Goal: Information Seeking & Learning: Learn about a topic

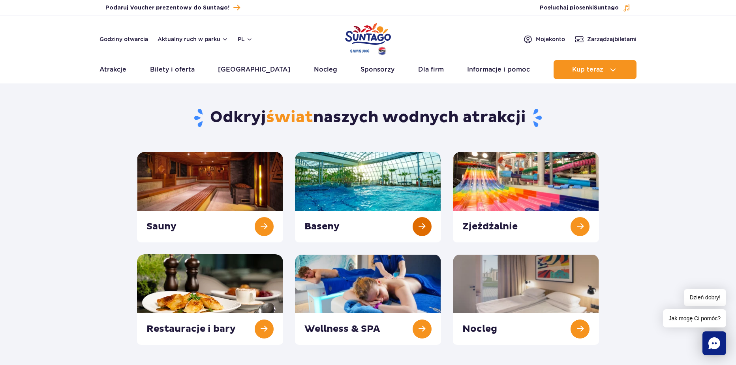
click at [312, 179] on link at bounding box center [368, 197] width 146 height 90
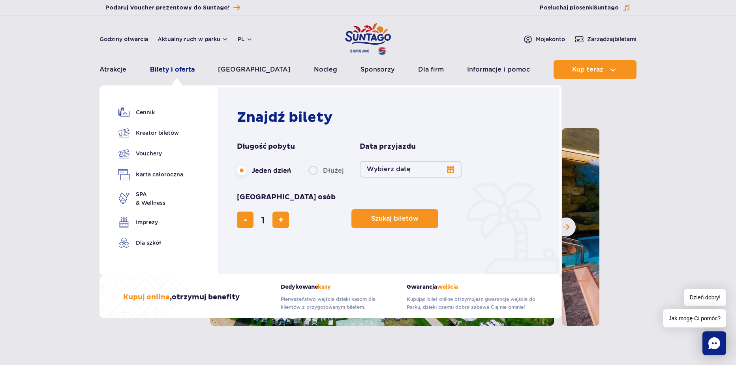
click at [167, 71] on link "Bilety i oferta" at bounding box center [172, 69] width 45 height 19
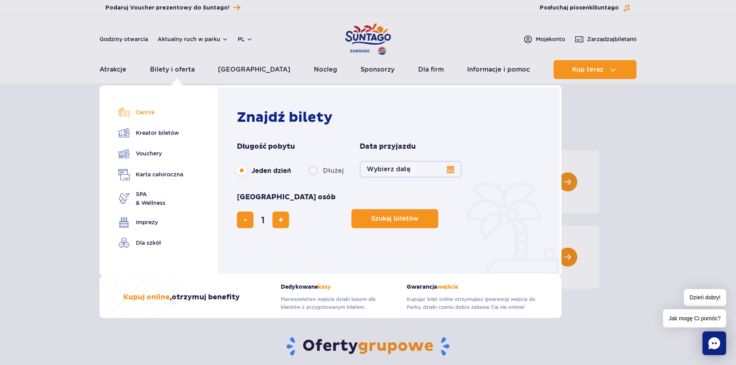
click at [142, 114] on link "Cennik" at bounding box center [151, 112] width 65 height 11
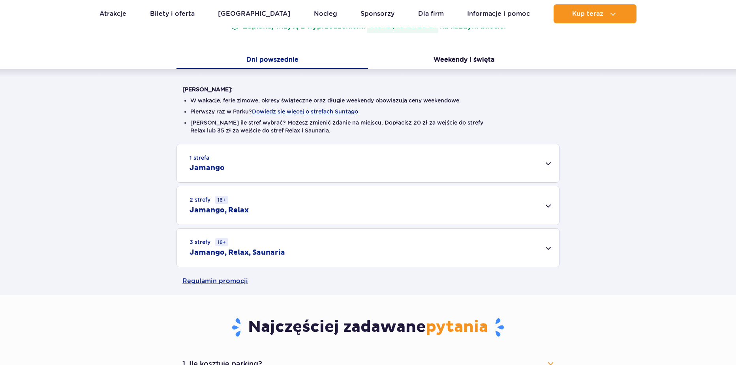
scroll to position [158, 0]
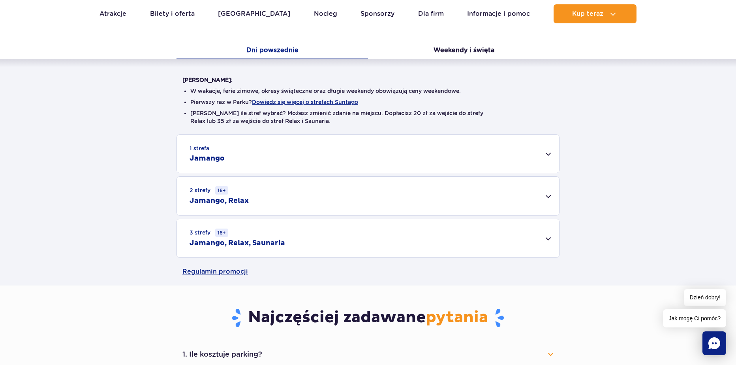
click at [318, 237] on div "3 strefy 16+ Jamango, Relax, Saunaria" at bounding box center [368, 238] width 382 height 38
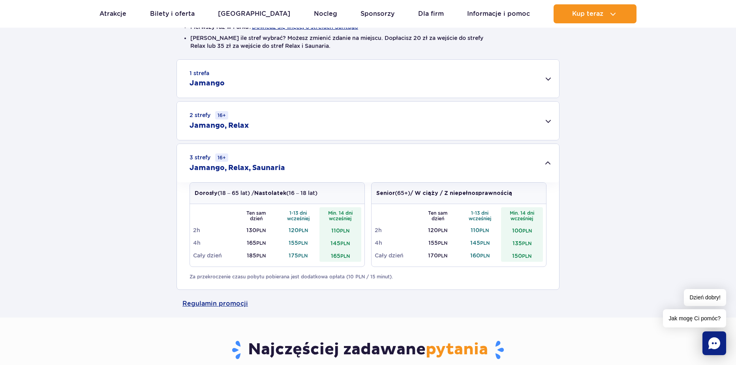
scroll to position [237, 0]
